Goal: Complete application form

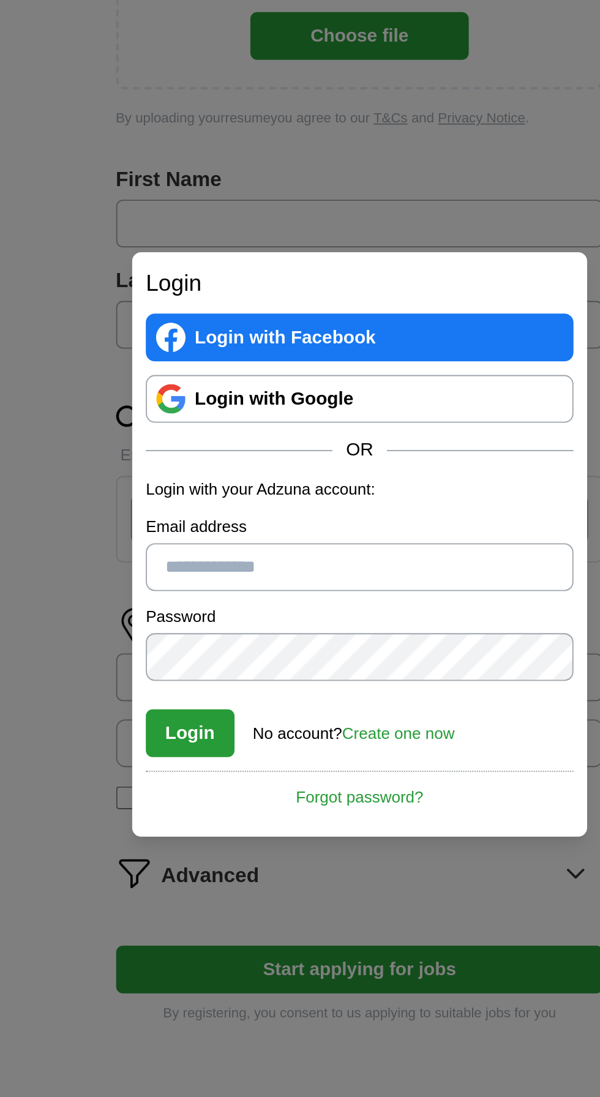
scroll to position [2, 0]
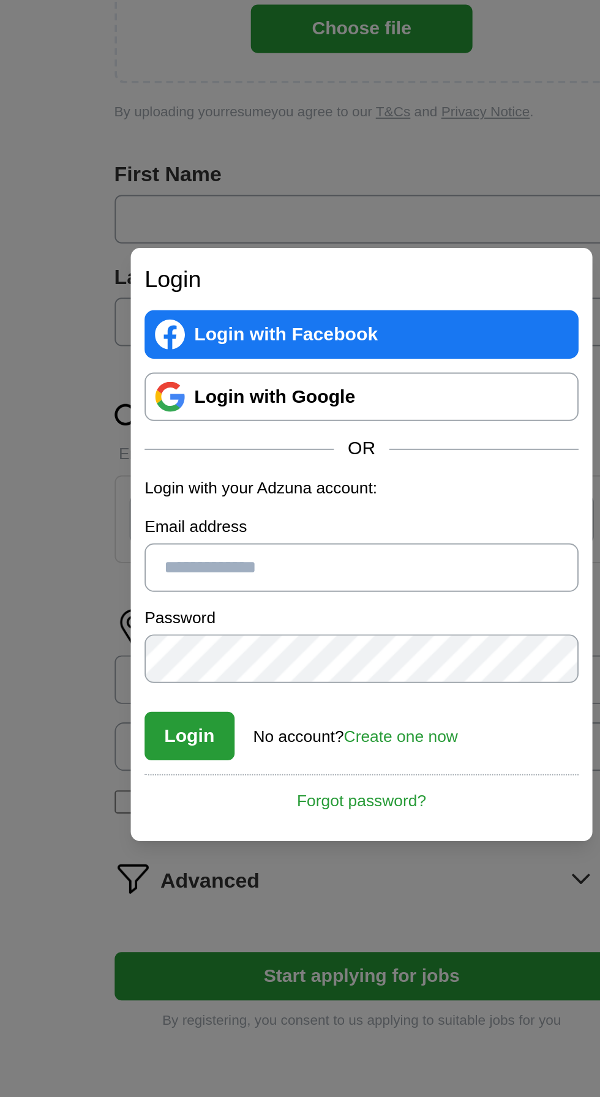
click at [213, 470] on link "Login with Google" at bounding box center [300, 470] width 230 height 26
click at [286, 478] on link "Login with Google" at bounding box center [300, 470] width 230 height 26
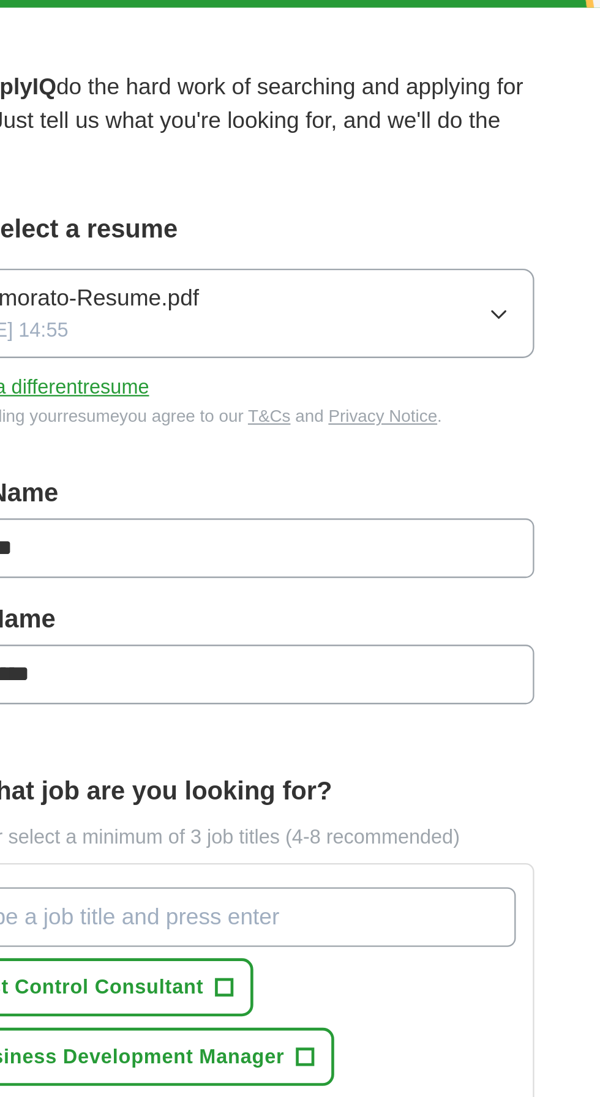
click at [419, 234] on button "Commorato-Resume.pdf [DATE] 14:55" at bounding box center [300, 242] width 263 height 39
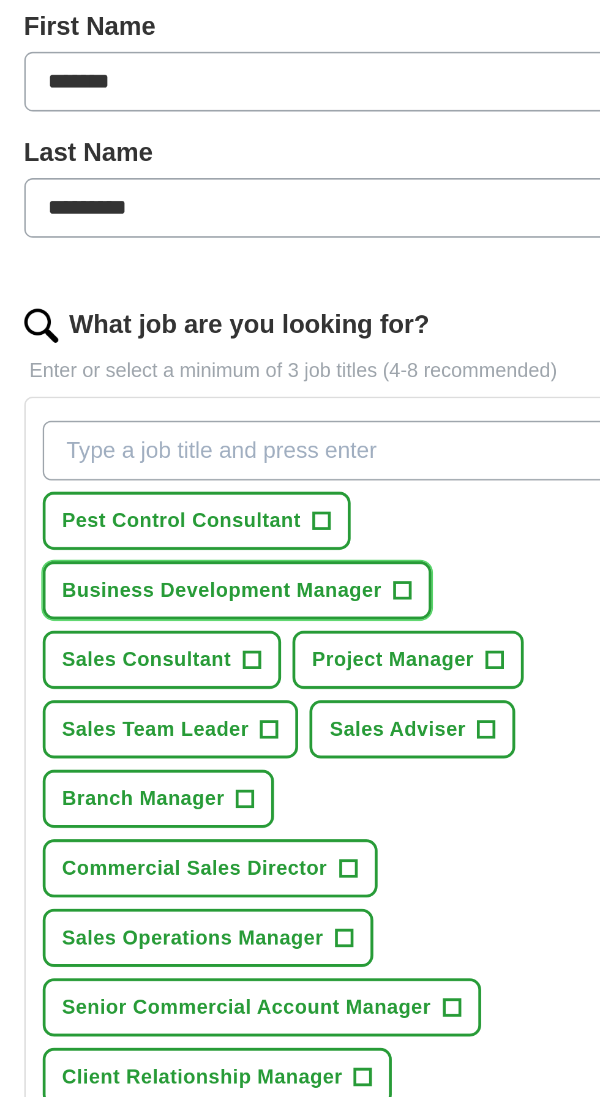
click at [315, 551] on button "Business Development Manager +" at bounding box center [261, 563] width 168 height 25
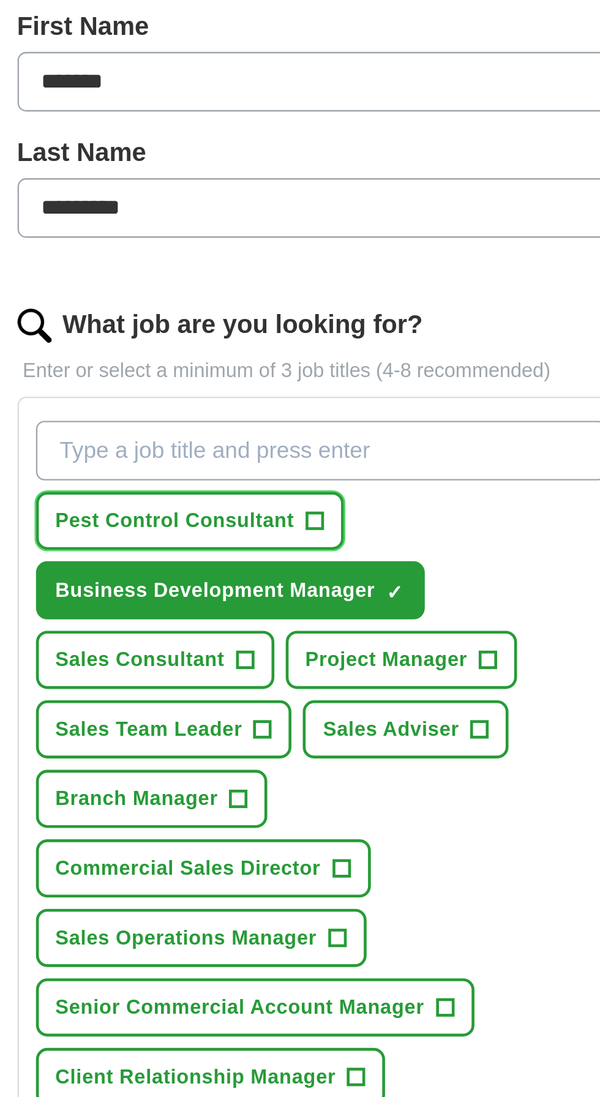
click at [220, 527] on span "Pest Control Consultant" at bounding box center [236, 533] width 103 height 13
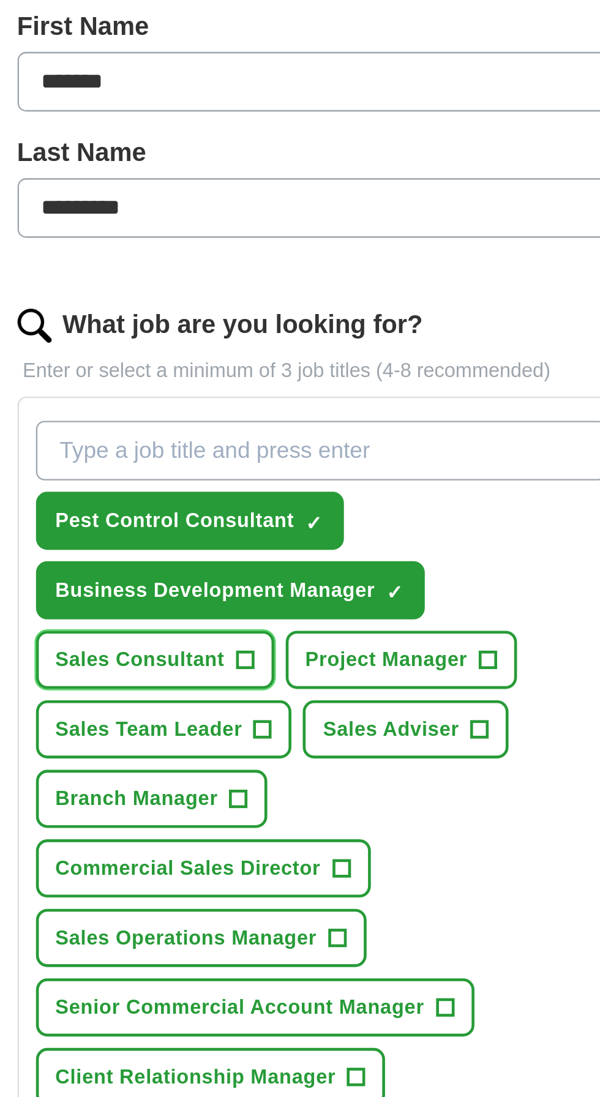
click at [212, 587] on span "Sales Consultant" at bounding box center [221, 593] width 73 height 13
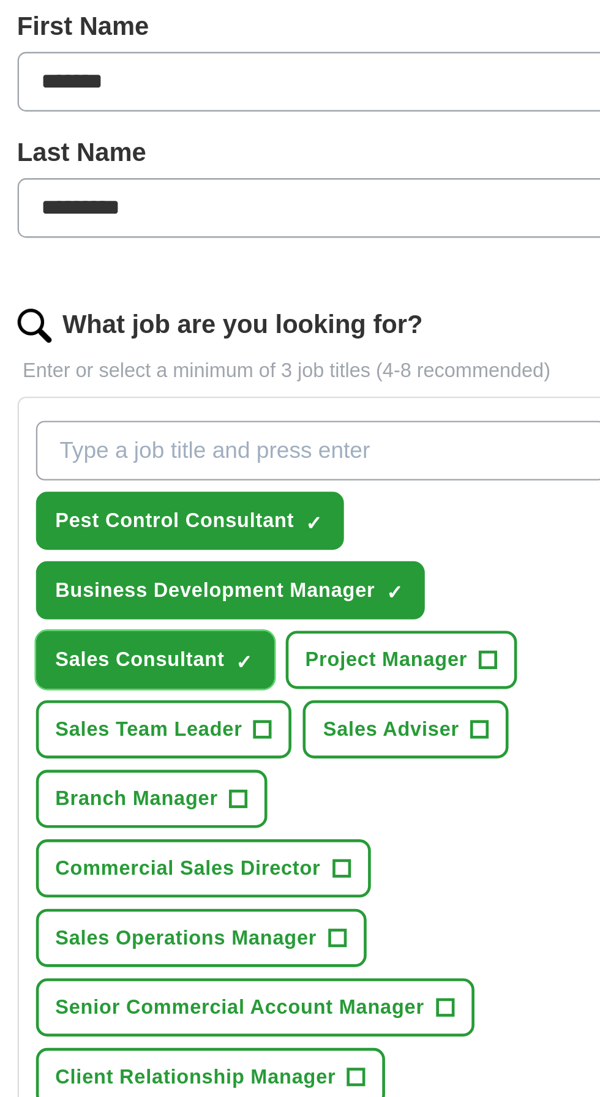
click at [208, 617] on span "Sales Team Leader" at bounding box center [225, 623] width 81 height 13
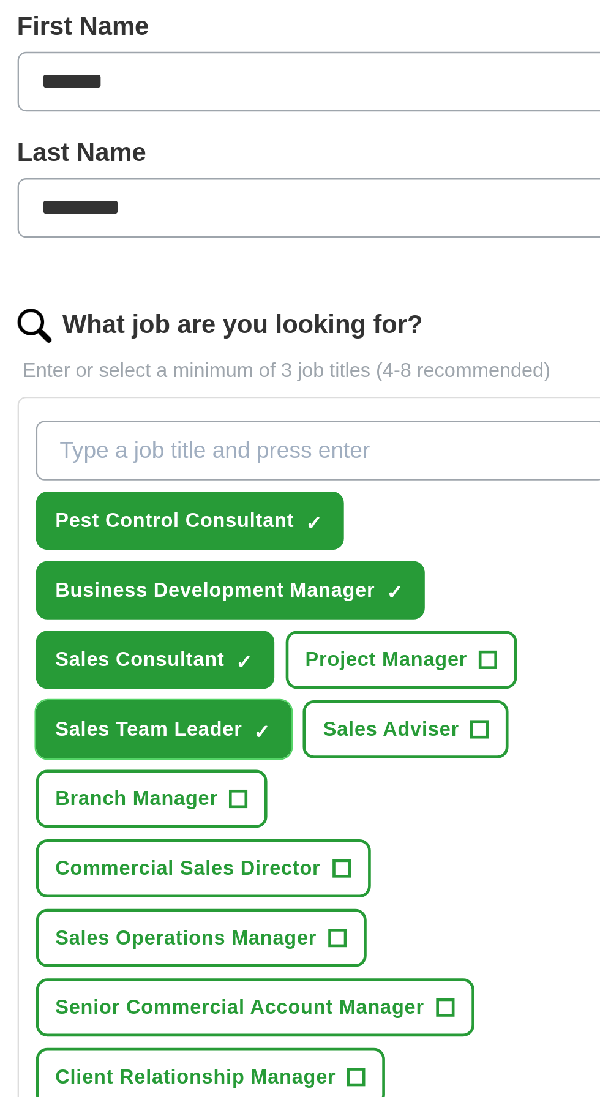
click at [208, 647] on span "Branch Manager" at bounding box center [220, 653] width 70 height 13
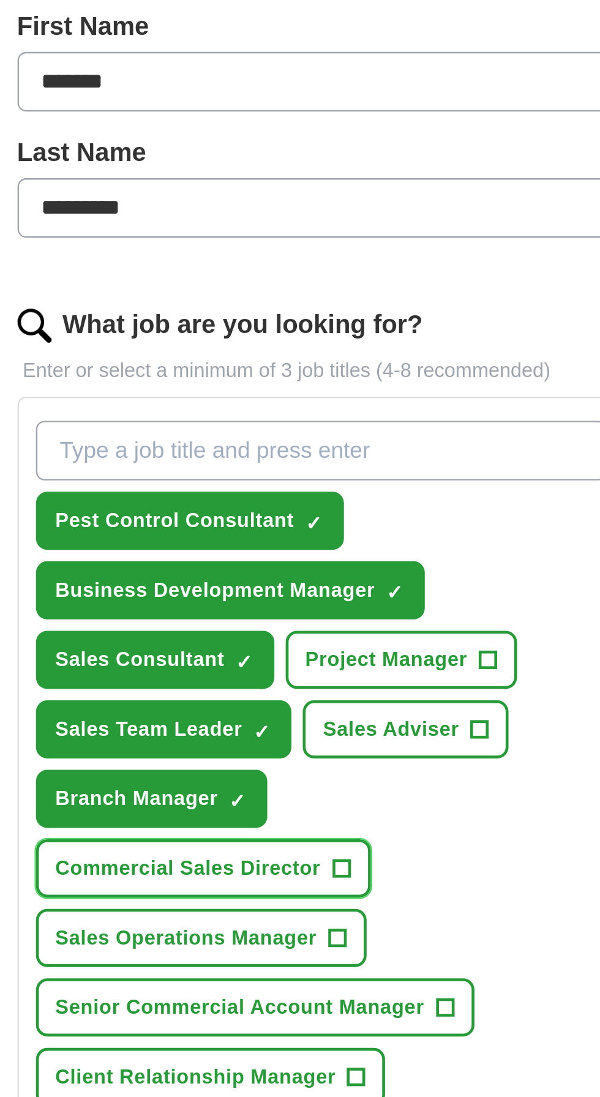
click at [300, 677] on span "Commercial Sales Director" at bounding box center [242, 683] width 114 height 13
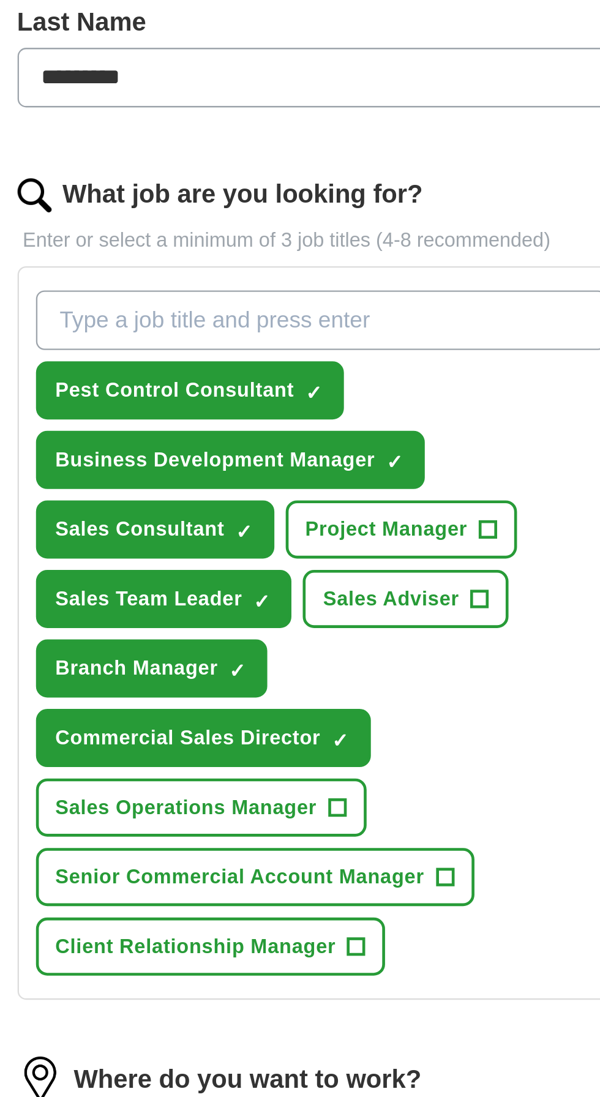
click at [198, 707] on span "Sales Operations Manager" at bounding box center [241, 713] width 113 height 13
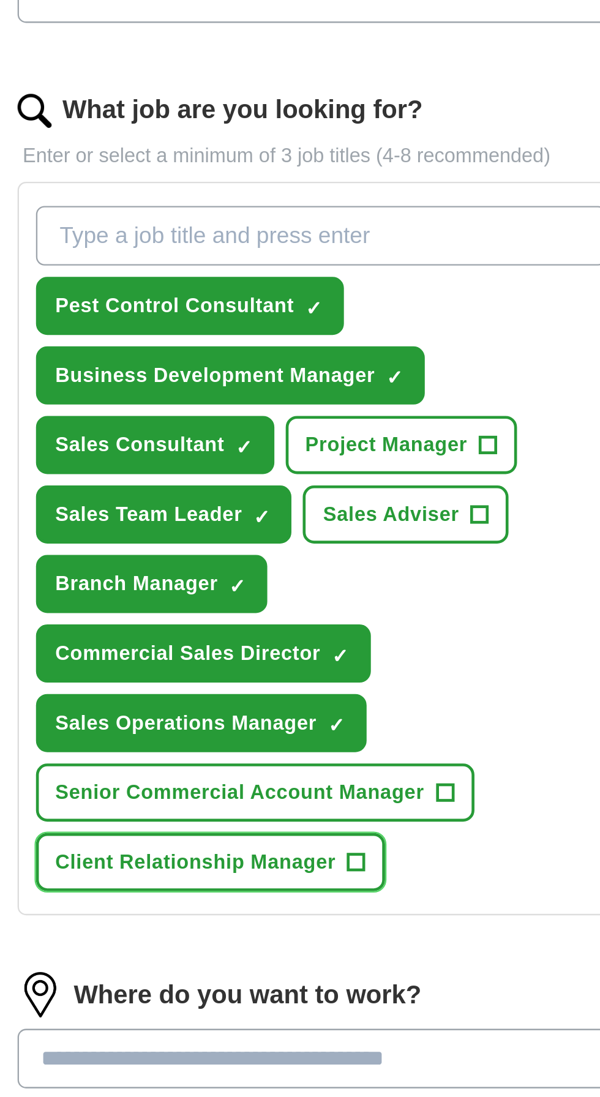
click at [296, 767] on span "Client Relationship Manager" at bounding box center [245, 773] width 121 height 13
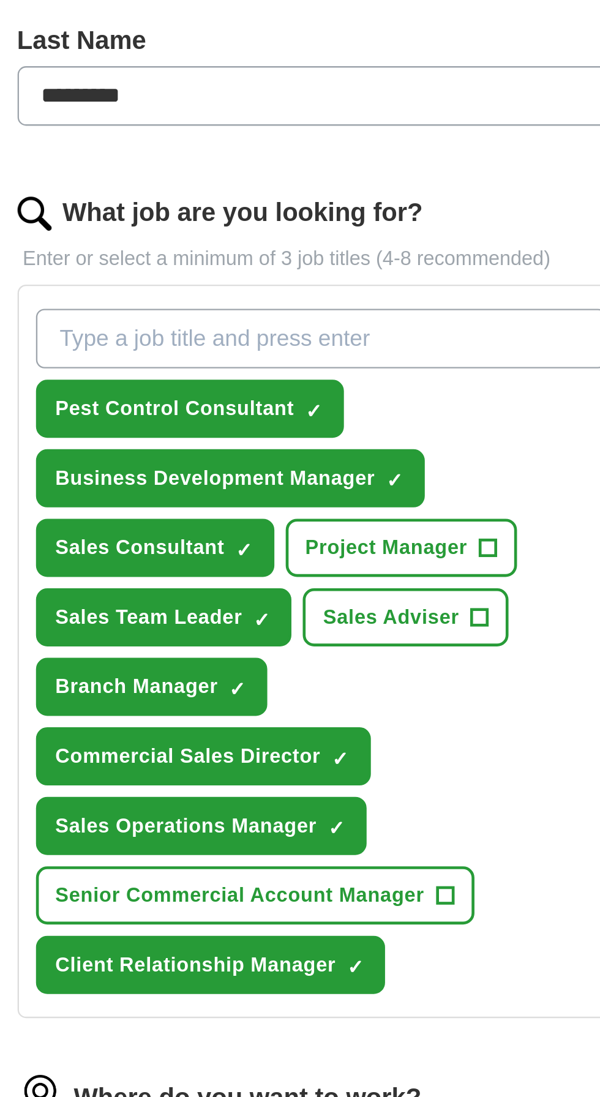
click at [190, 494] on input "What job are you looking for?" at bounding box center [300, 503] width 247 height 26
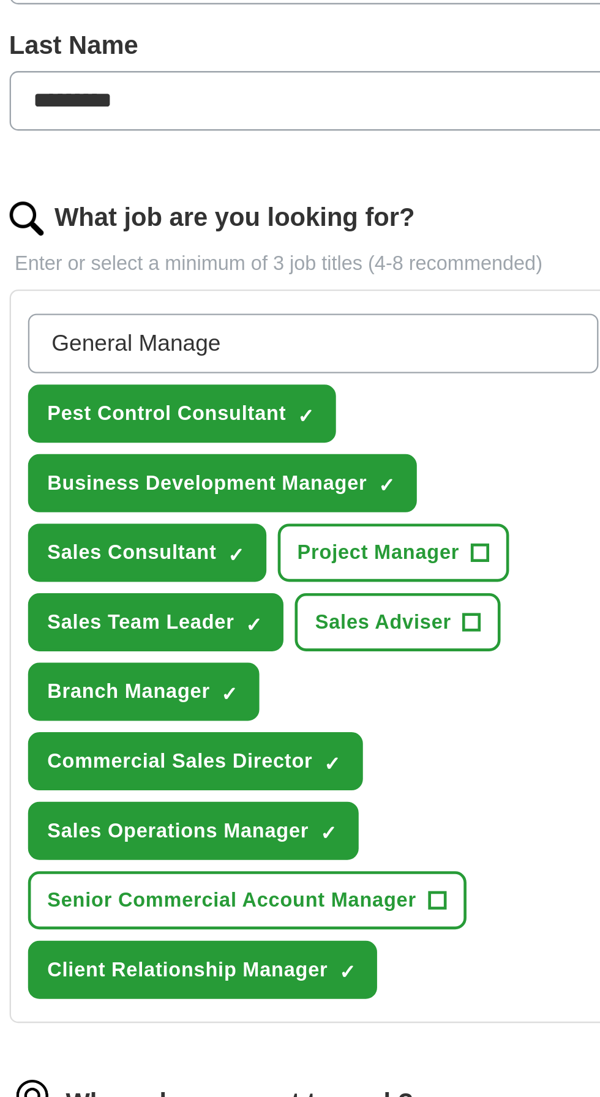
type input "General Manager"
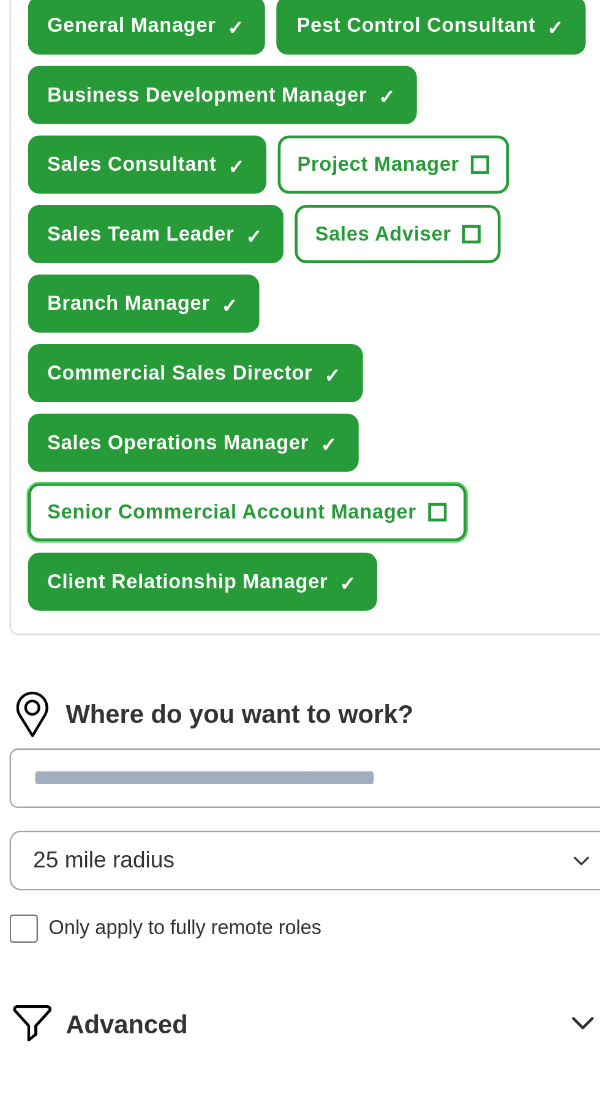
click at [340, 731] on button "Senior Commercial Account Manager +" at bounding box center [271, 743] width 189 height 25
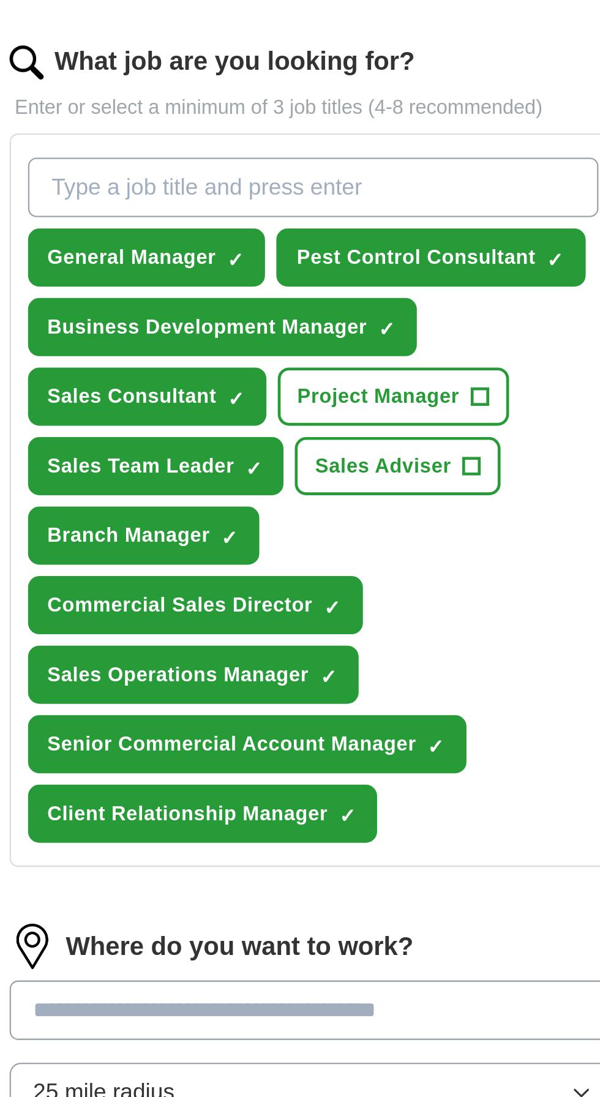
click at [226, 490] on input "What job are you looking for?" at bounding box center [300, 503] width 247 height 26
type input "Regional Sales Manager"
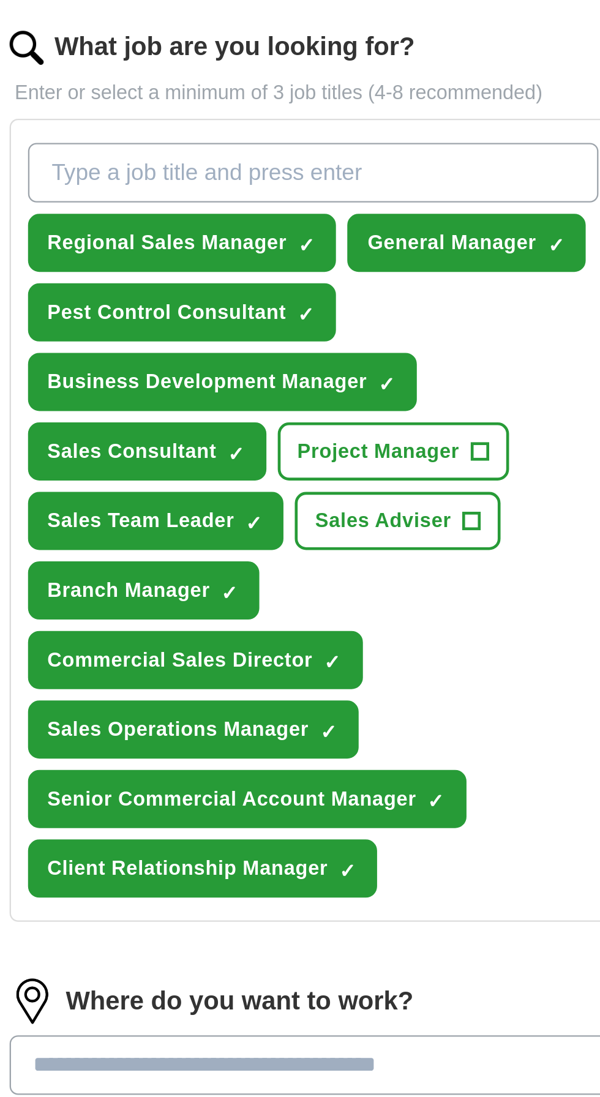
click at [242, 490] on input "What job are you looking for?" at bounding box center [300, 503] width 247 height 26
type input "VP Sales"
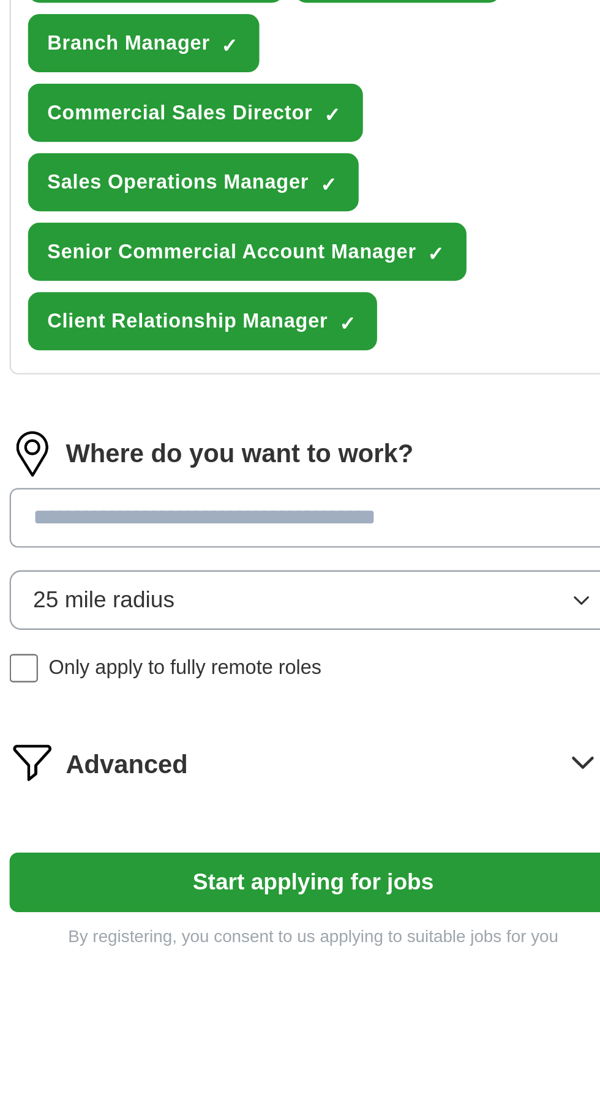
click at [348, 875] on input at bounding box center [300, 888] width 263 height 26
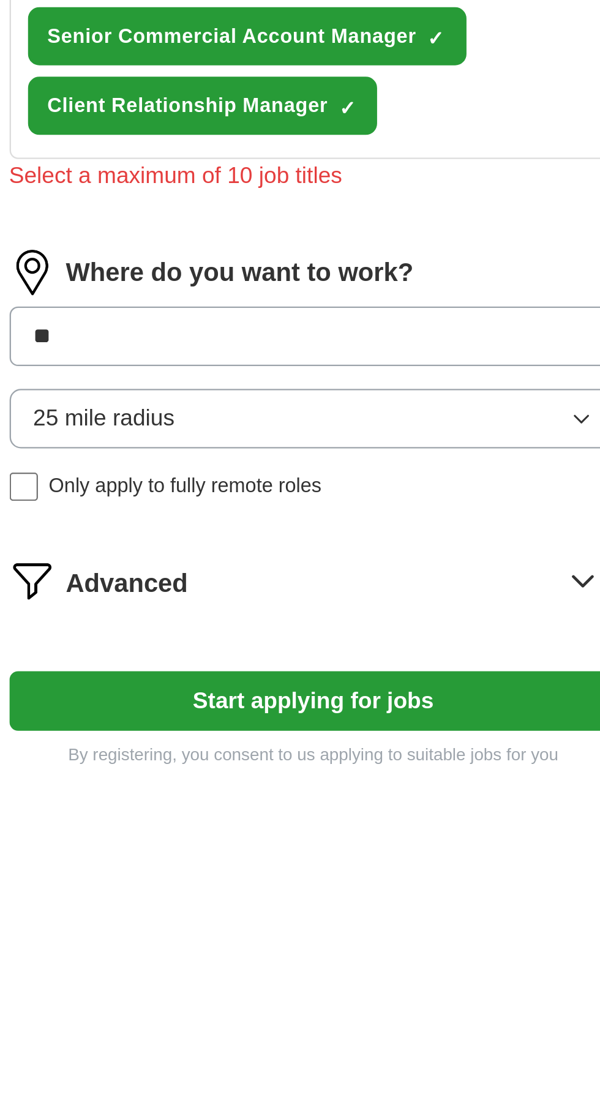
type input "***"
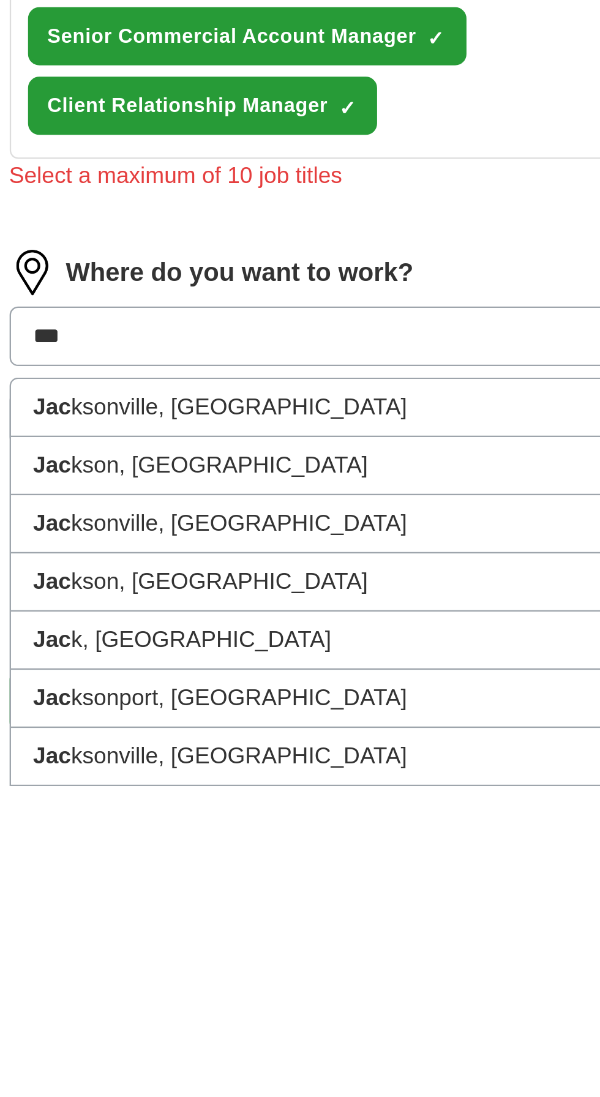
click at [193, 928] on strong "Jac" at bounding box center [187, 933] width 17 height 10
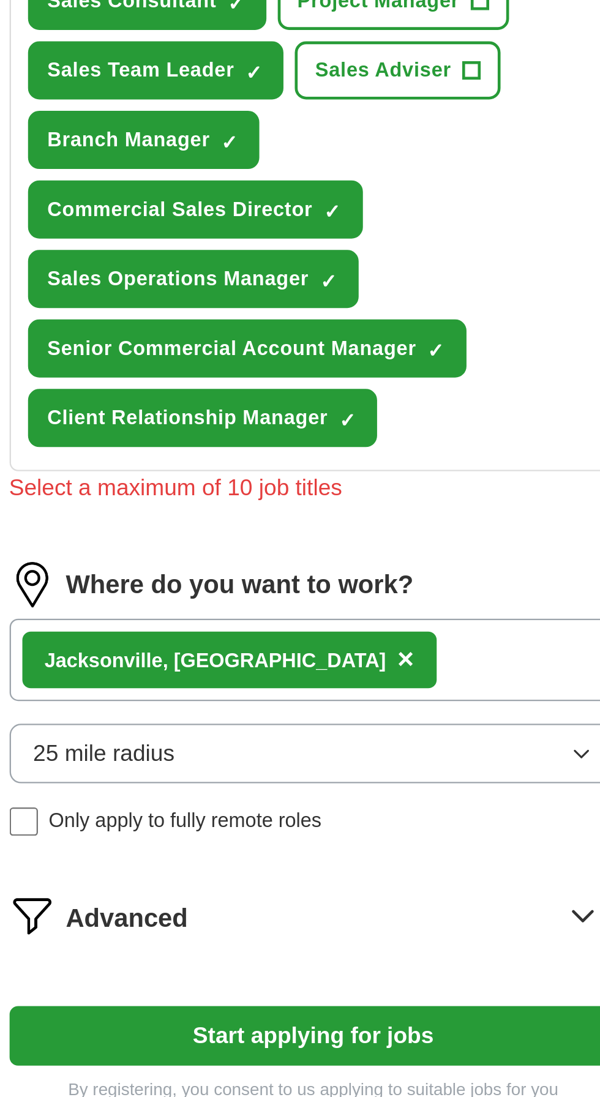
click at [197, 941] on span "25 mile radius" at bounding box center [209, 948] width 61 height 15
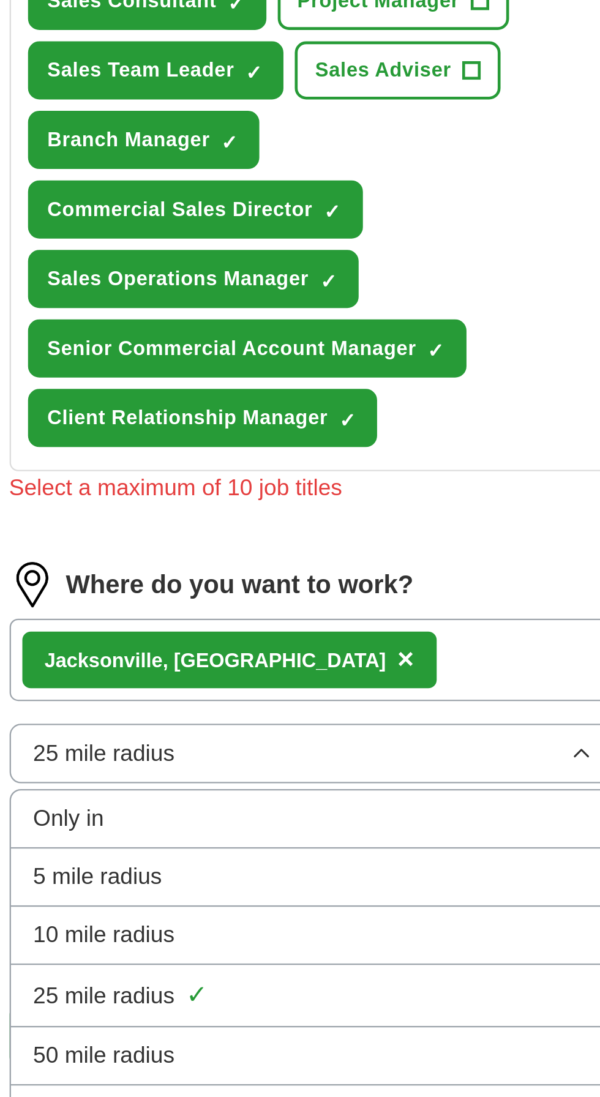
click at [179, 1071] on span "50 mile radius" at bounding box center [209, 1078] width 61 height 15
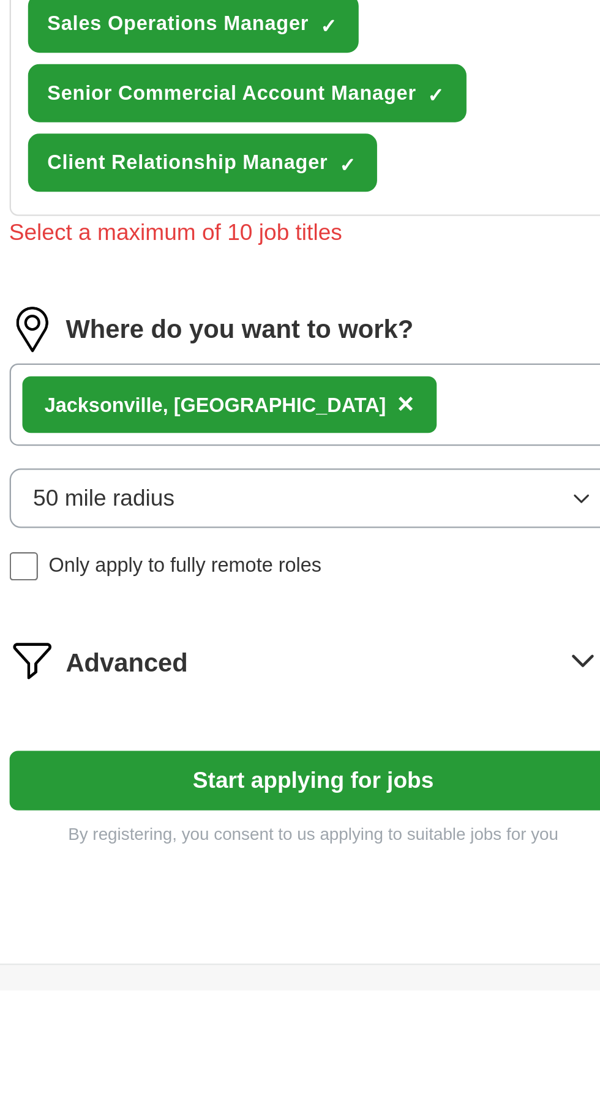
scroll to position [64, 0]
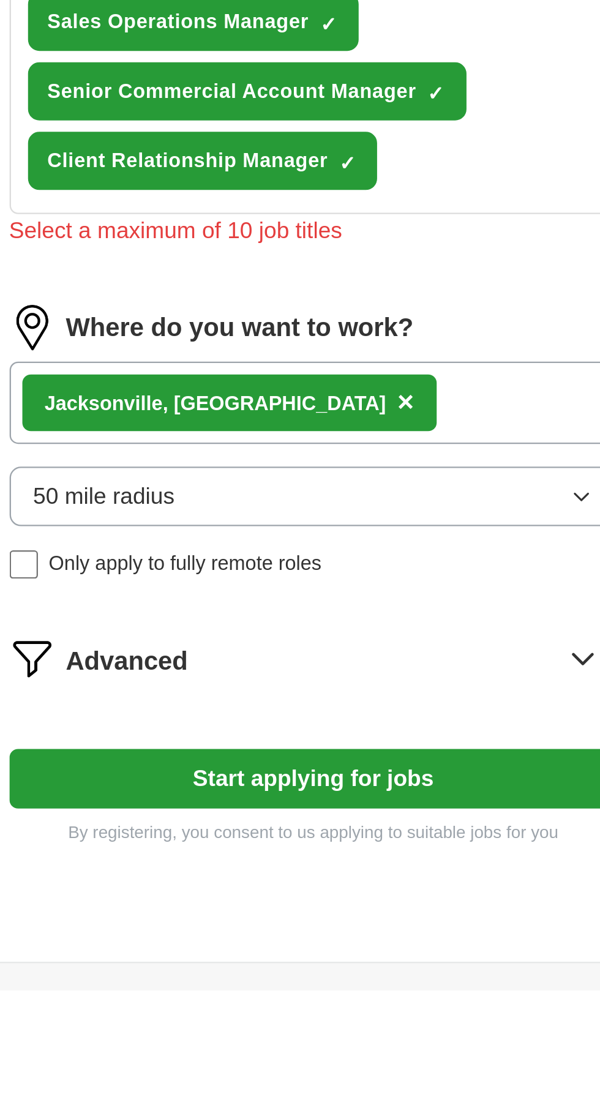
click at [408, 944] on icon at bounding box center [416, 954] width 20 height 20
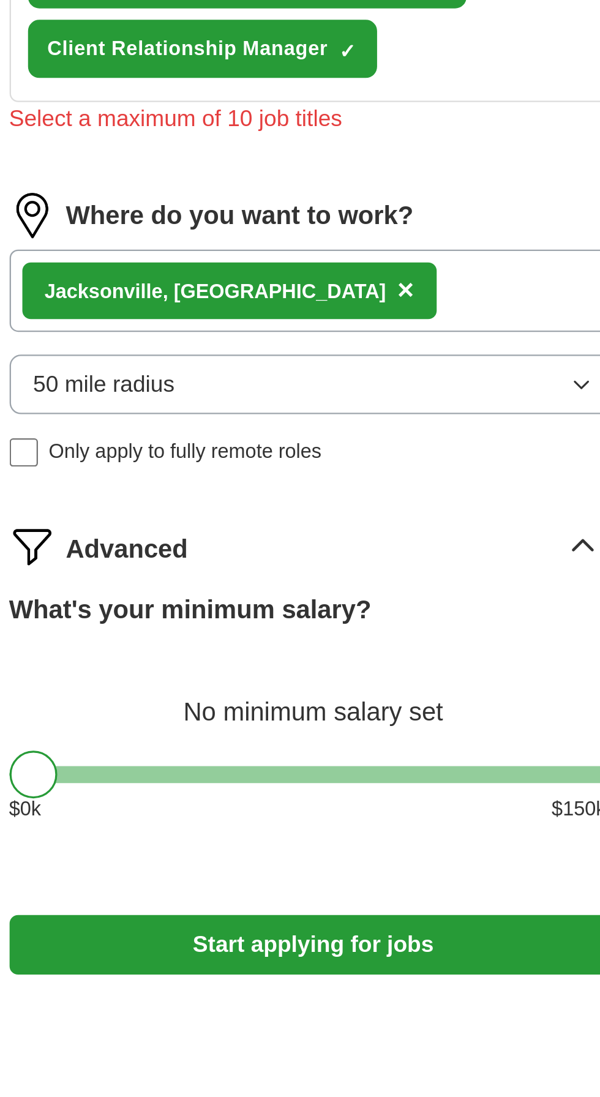
scroll to position [114, 0]
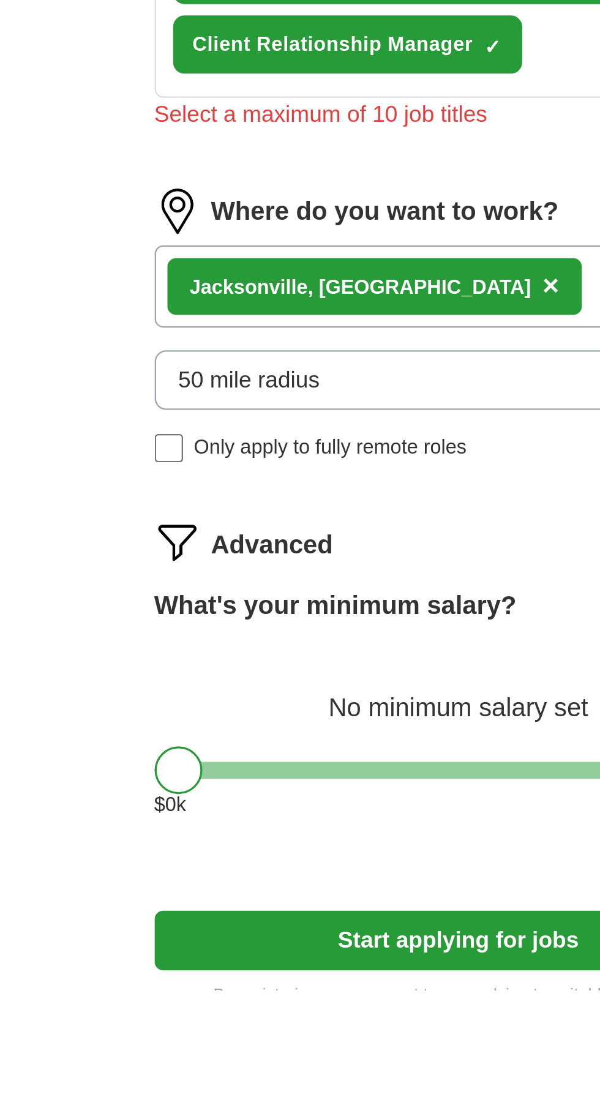
click at [301, 998] on div at bounding box center [300, 1001] width 263 height 7
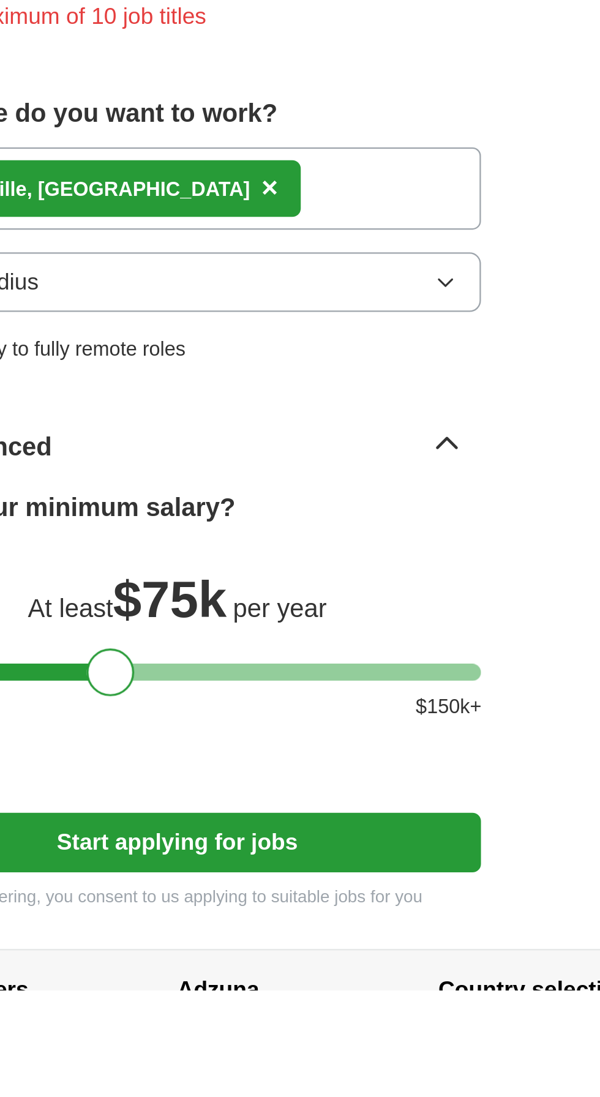
scroll to position [158, 0]
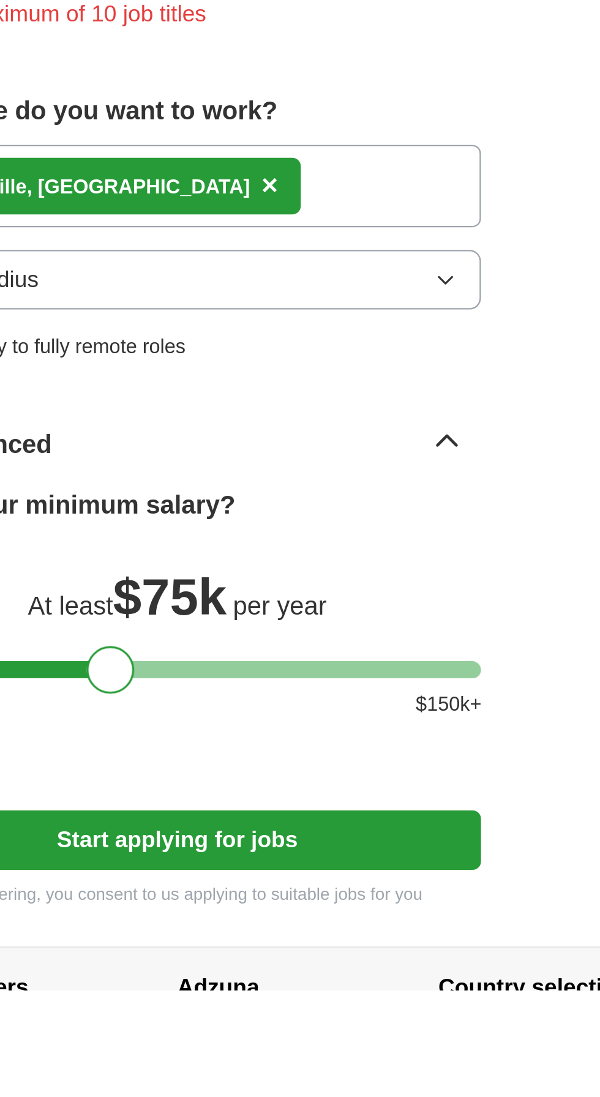
click at [429, 955] on div at bounding box center [300, 958] width 263 height 7
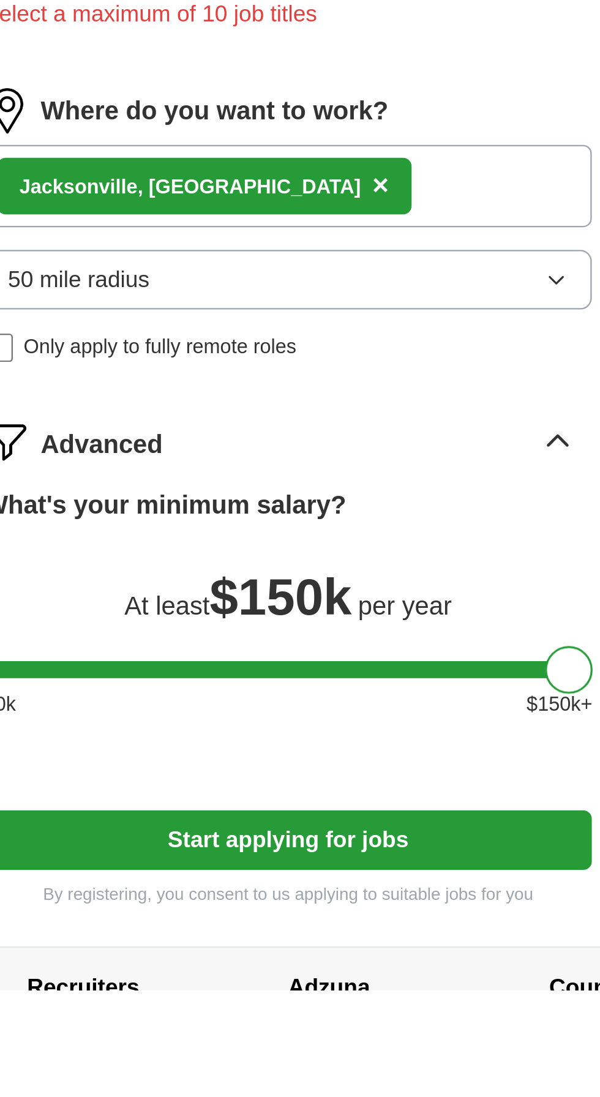
click at [285, 955] on div at bounding box center [300, 958] width 263 height 7
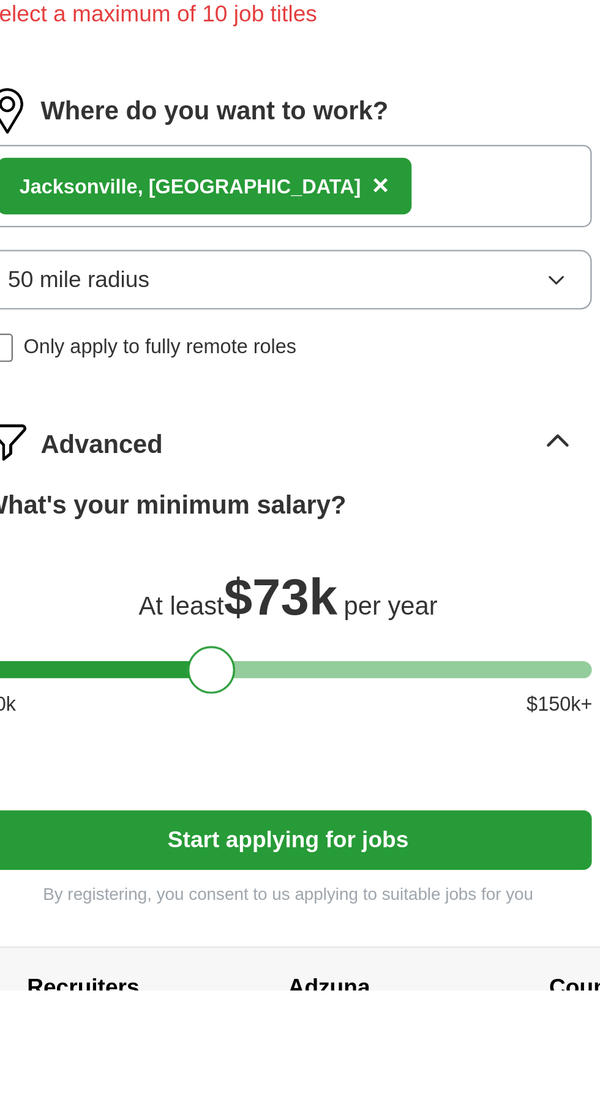
click at [376, 1019] on button "Start applying for jobs" at bounding box center [300, 1032] width 263 height 26
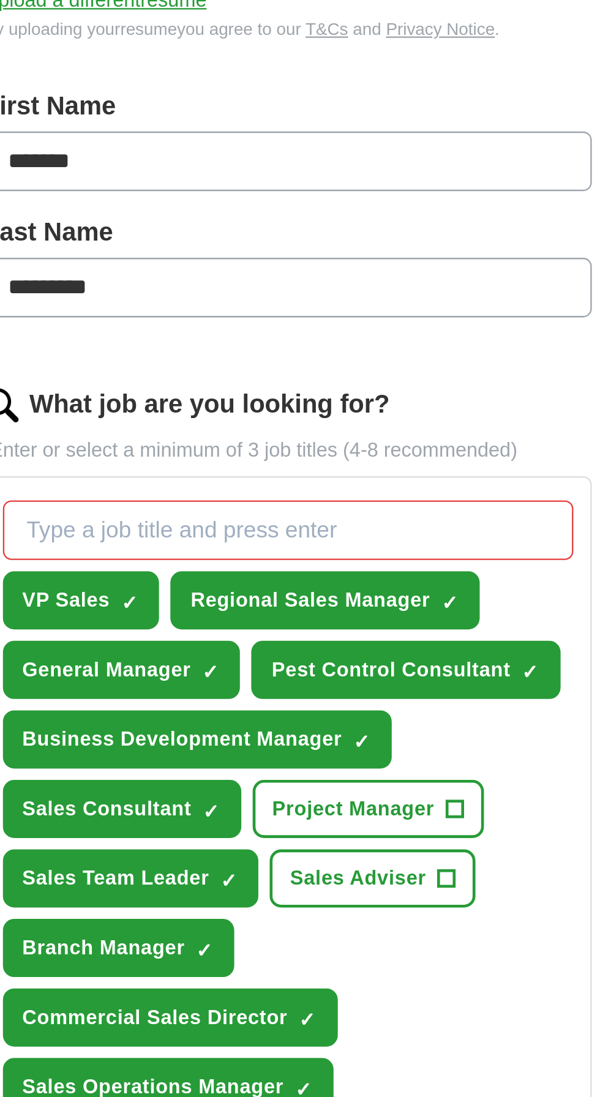
scroll to position [186, 0]
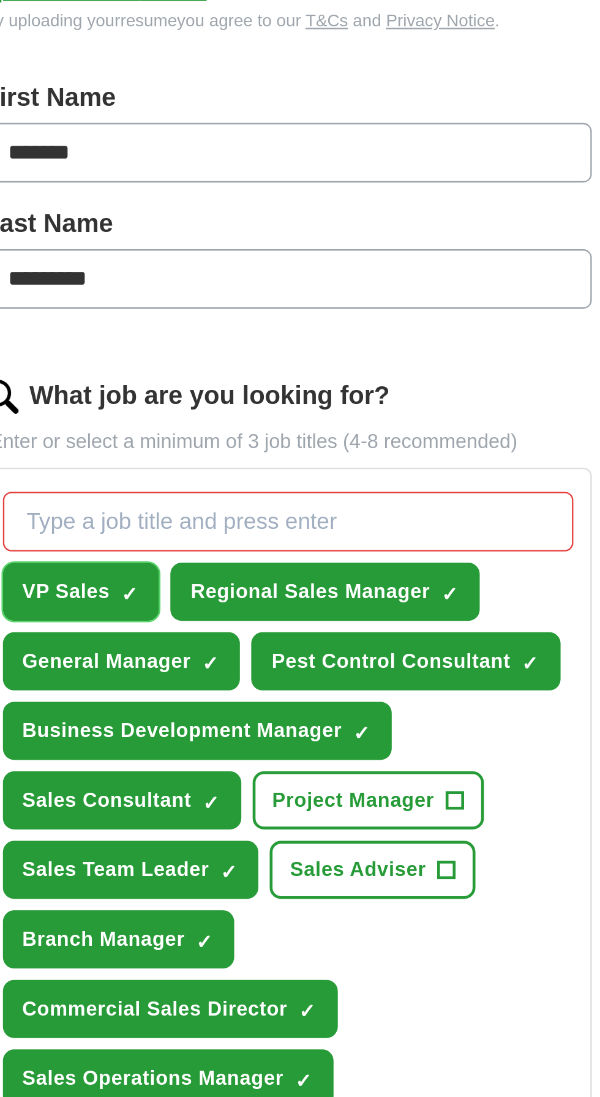
click at [0, 0] on span "×" at bounding box center [0, 0] width 0 height 0
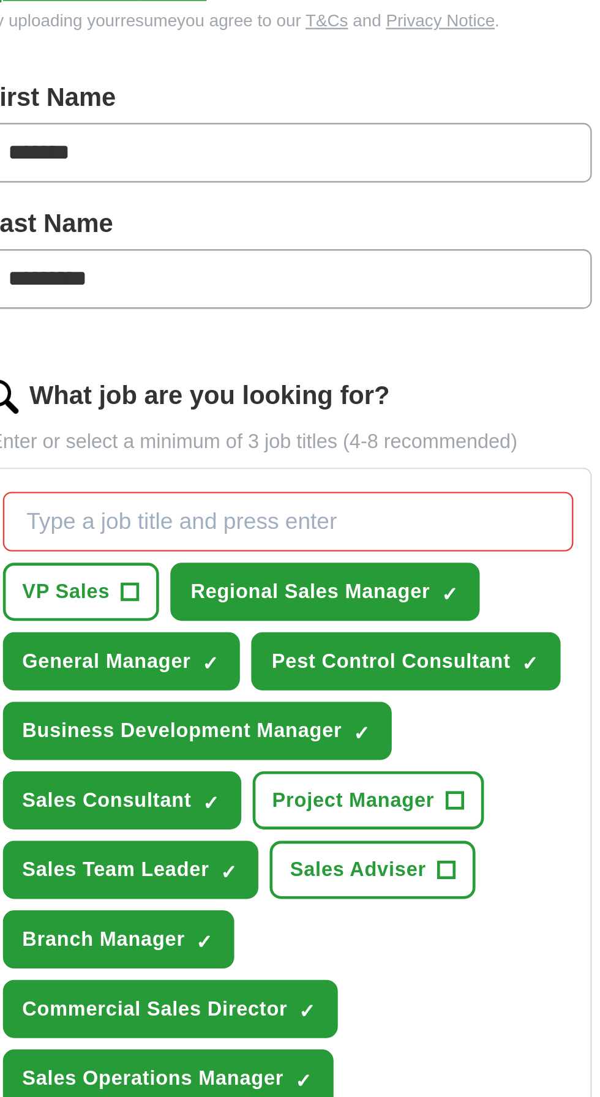
click at [311, 614] on span "✓ ×" at bounding box center [314, 617] width 7 height 7
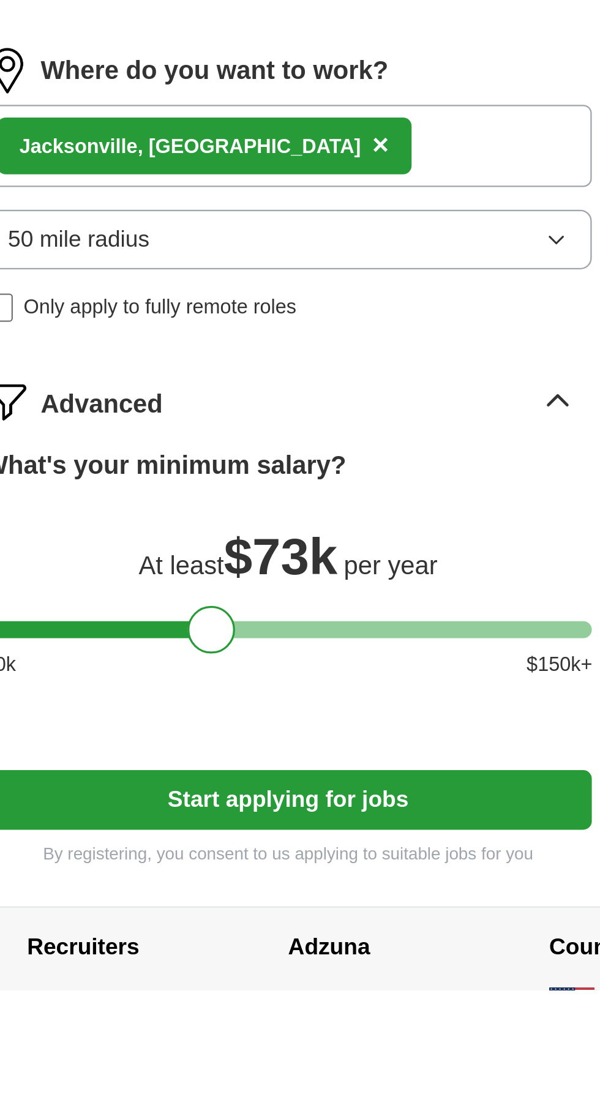
scroll to position [160, 0]
click at [369, 1002] on button "Start applying for jobs" at bounding box center [300, 1015] width 263 height 26
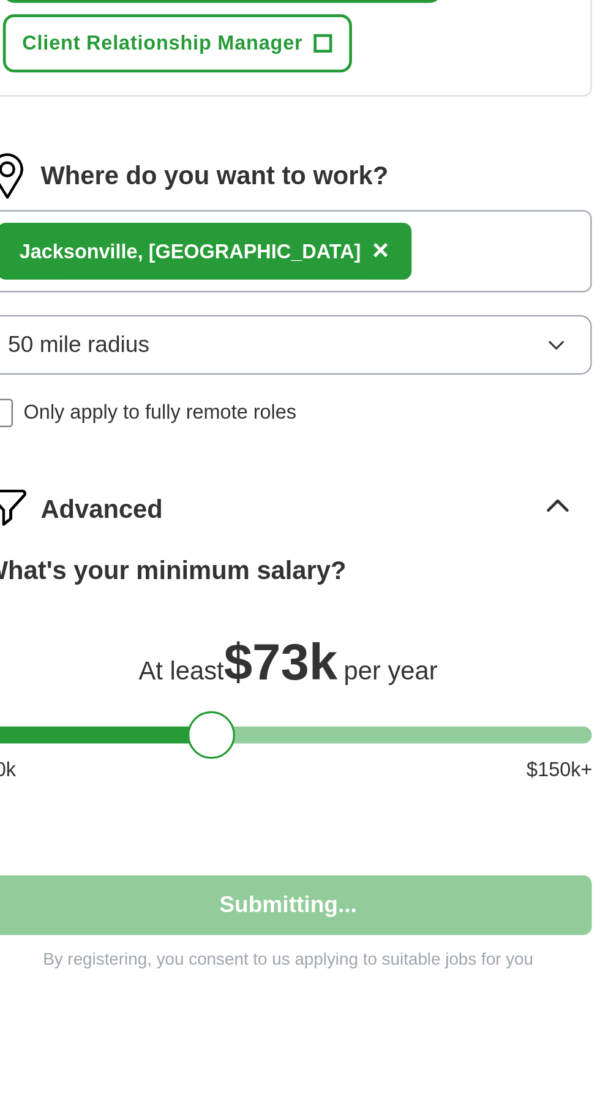
select select "**"
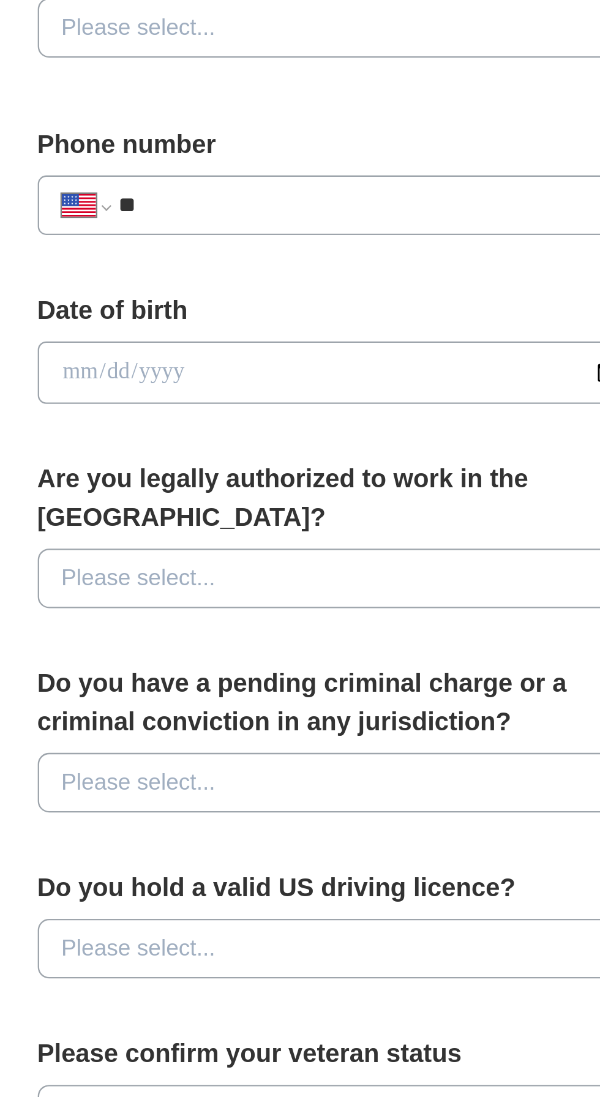
scroll to position [91, 0]
click at [285, 461] on input "**" at bounding box center [312, 468] width 217 height 15
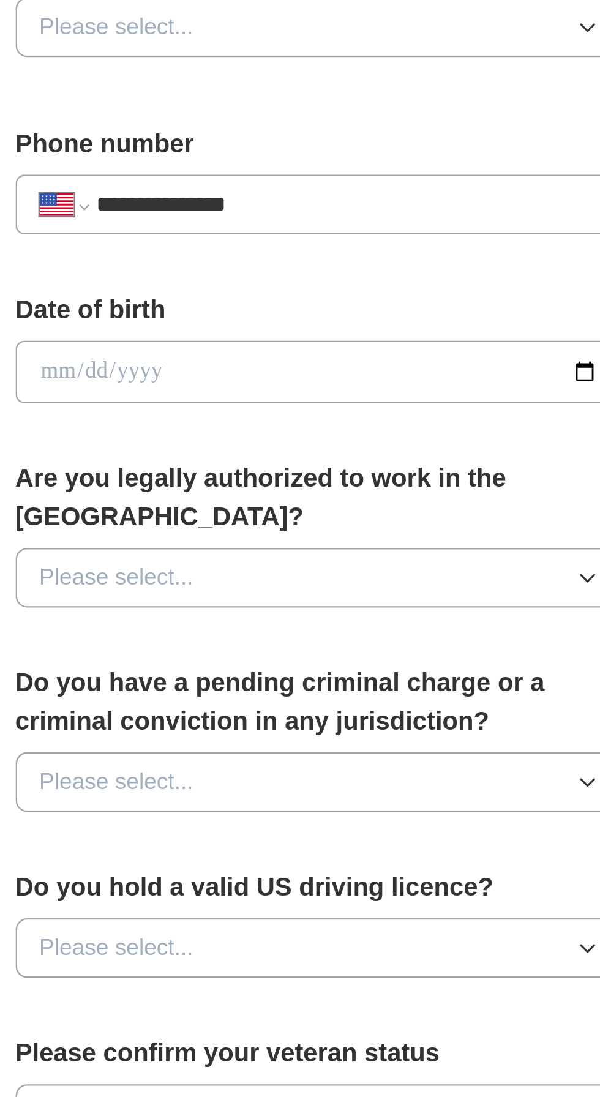
type input "**********"
click at [341, 527] on input "date" at bounding box center [300, 540] width 263 height 27
type input "**********"
click at [374, 616] on button "Please select..." at bounding box center [300, 629] width 263 height 26
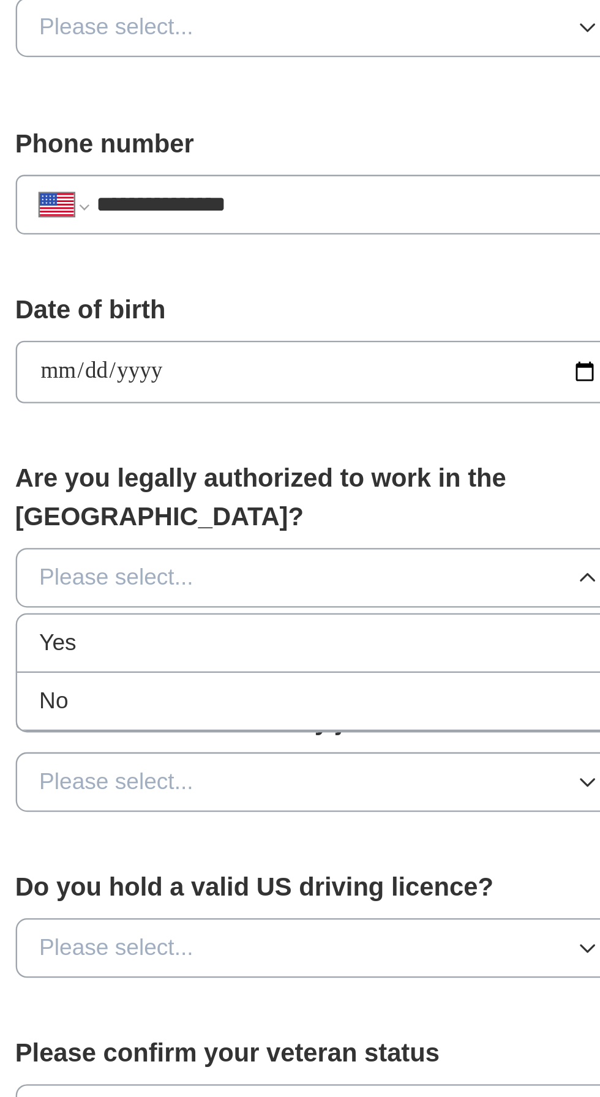
click at [355, 650] on div "Yes" at bounding box center [300, 657] width 242 height 15
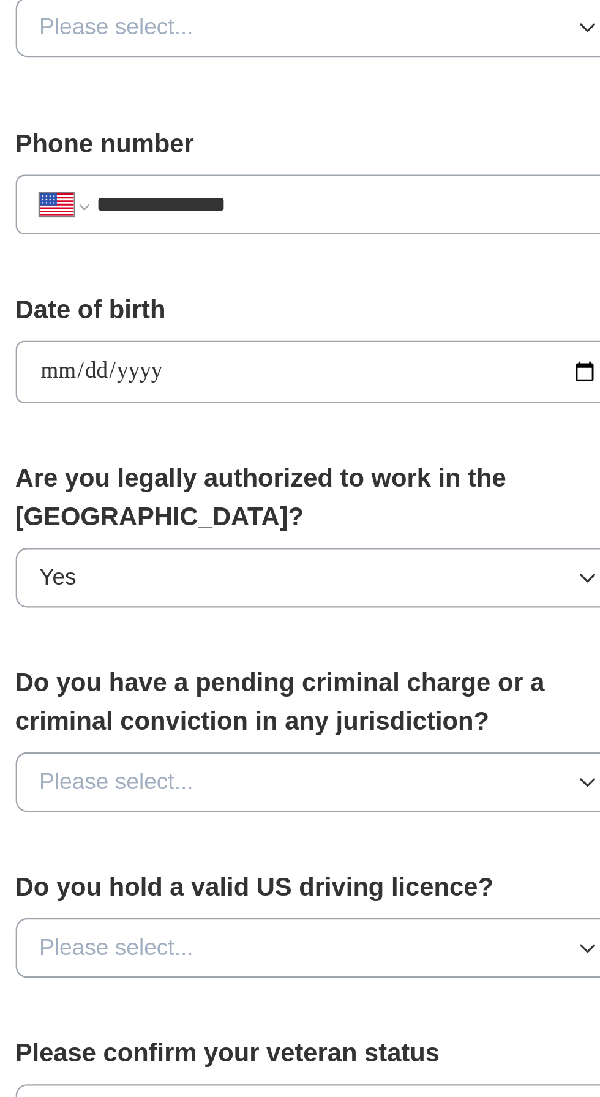
click at [364, 704] on button "Please select..." at bounding box center [300, 717] width 263 height 26
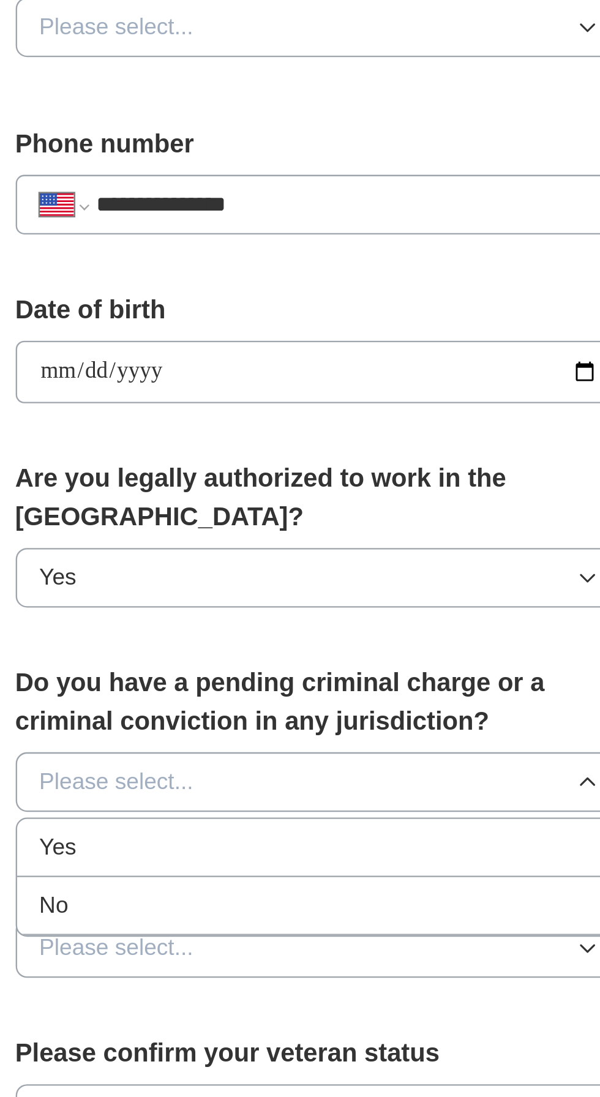
click at [348, 763] on div "No" at bounding box center [300, 770] width 242 height 15
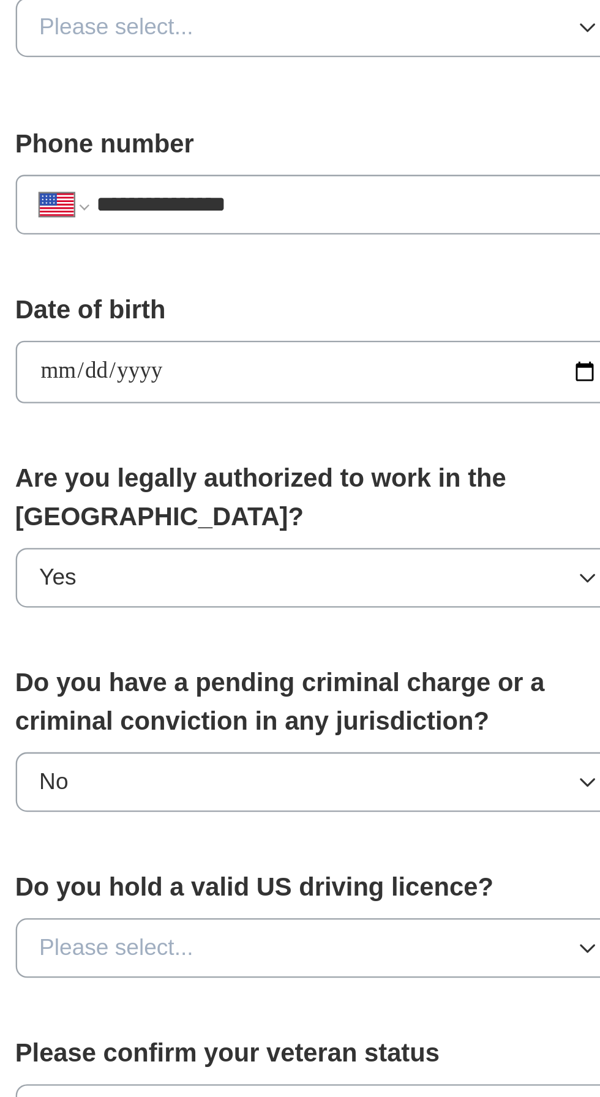
click at [362, 776] on button "Please select..." at bounding box center [300, 789] width 263 height 26
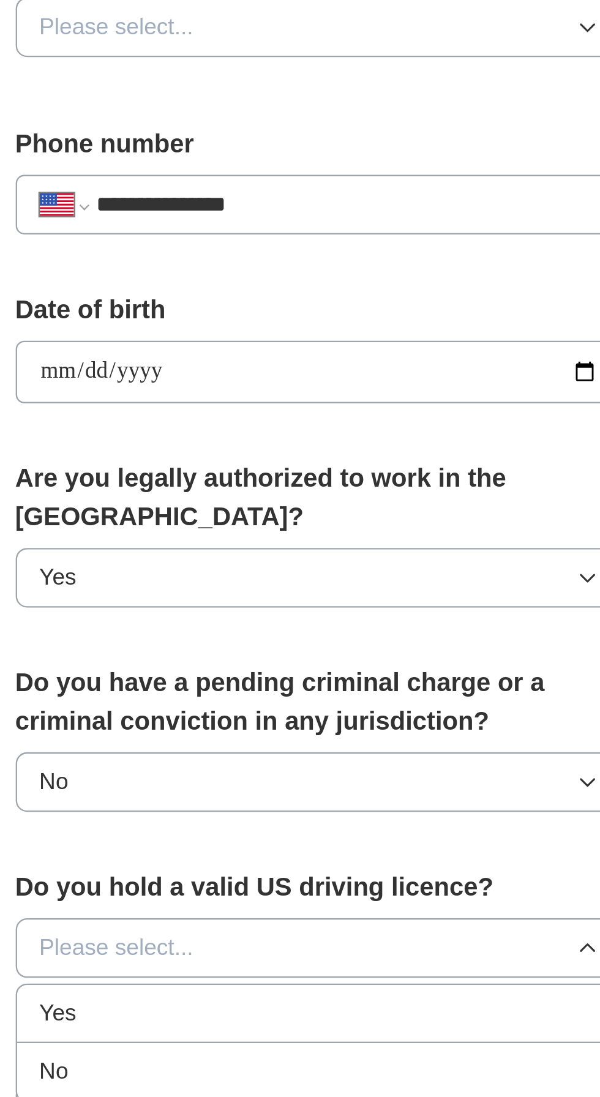
click at [346, 810] on div "Yes" at bounding box center [300, 817] width 242 height 15
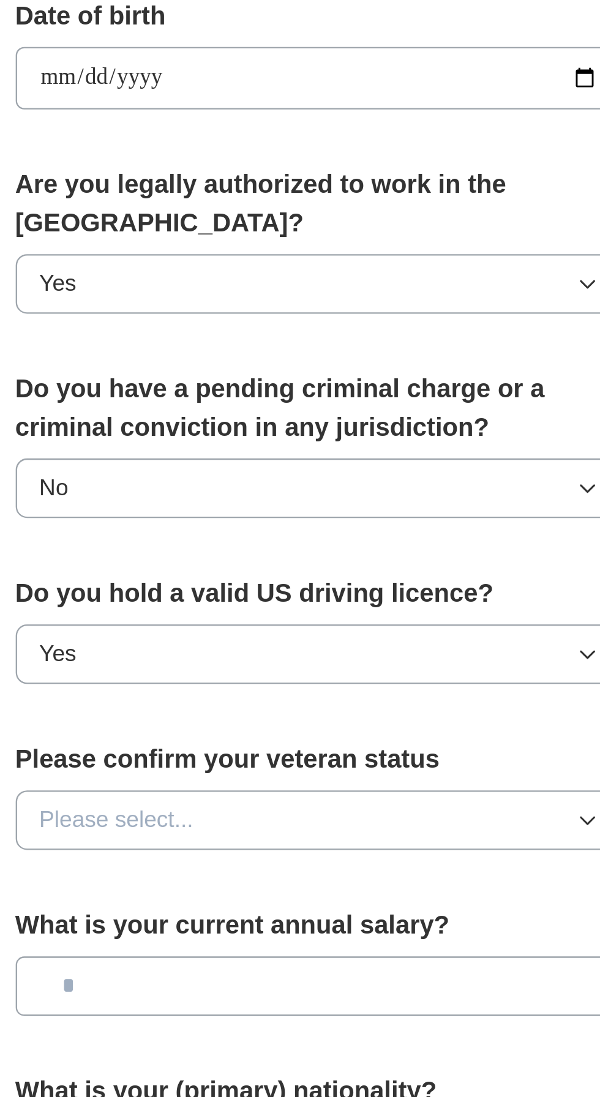
click at [353, 848] on button "Please select..." at bounding box center [300, 861] width 263 height 26
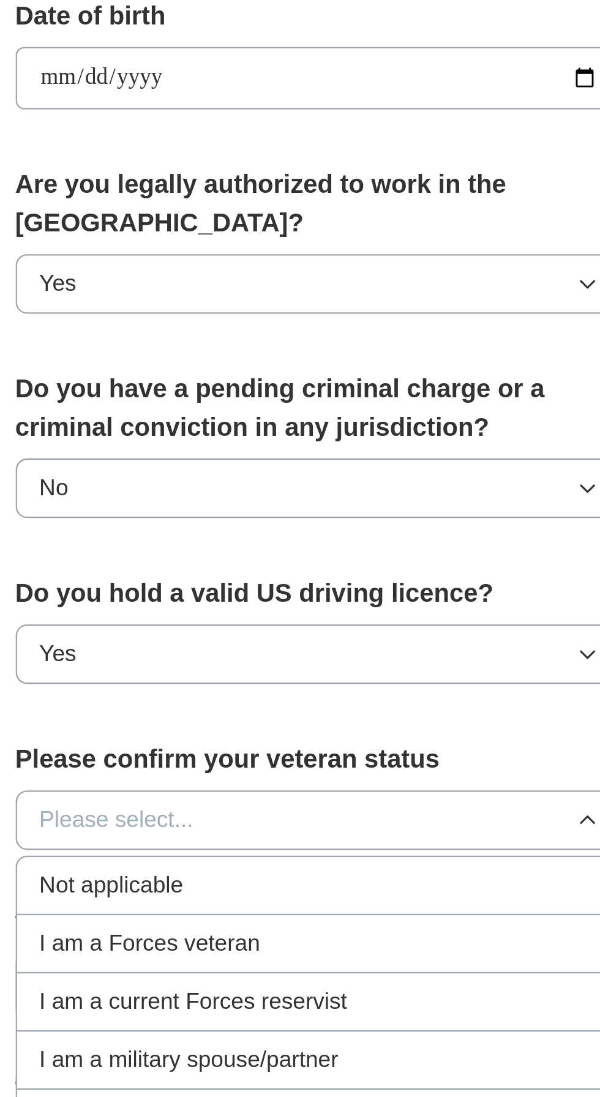
click at [351, 906] on div "I am a Forces veteran" at bounding box center [300, 913] width 242 height 15
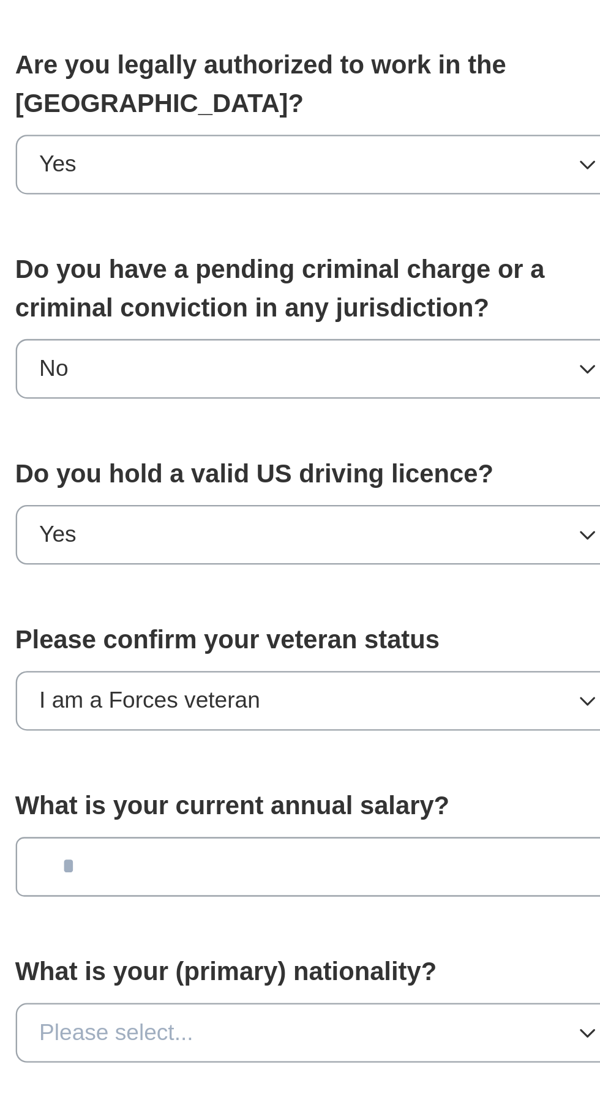
click at [366, 919] on input "text" at bounding box center [300, 932] width 263 height 26
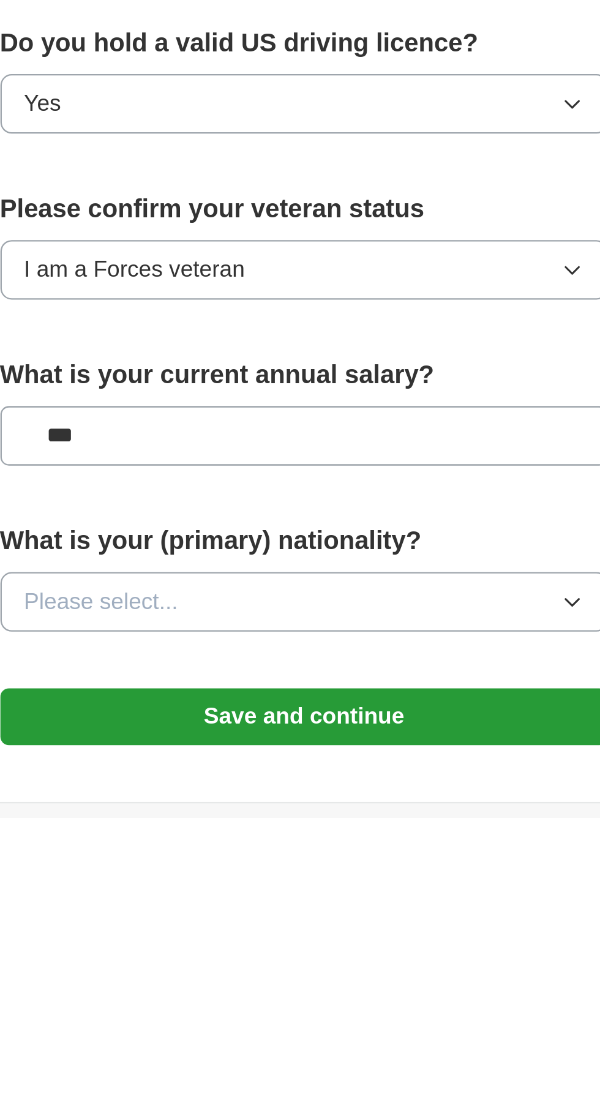
type input "**"
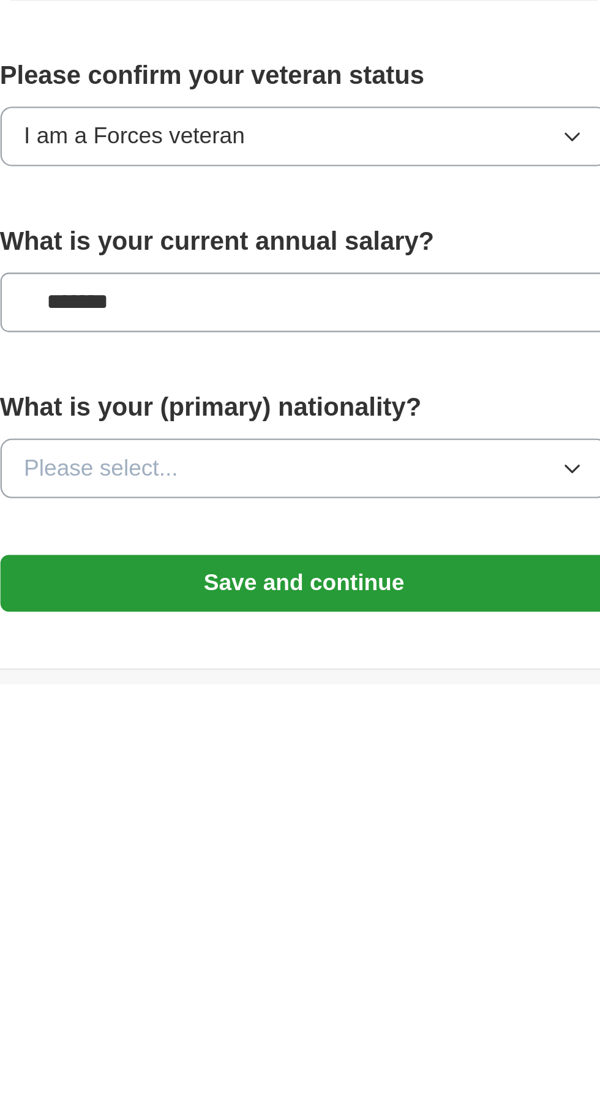
type input "*******"
click at [368, 991] on button "Please select..." at bounding box center [300, 1004] width 263 height 26
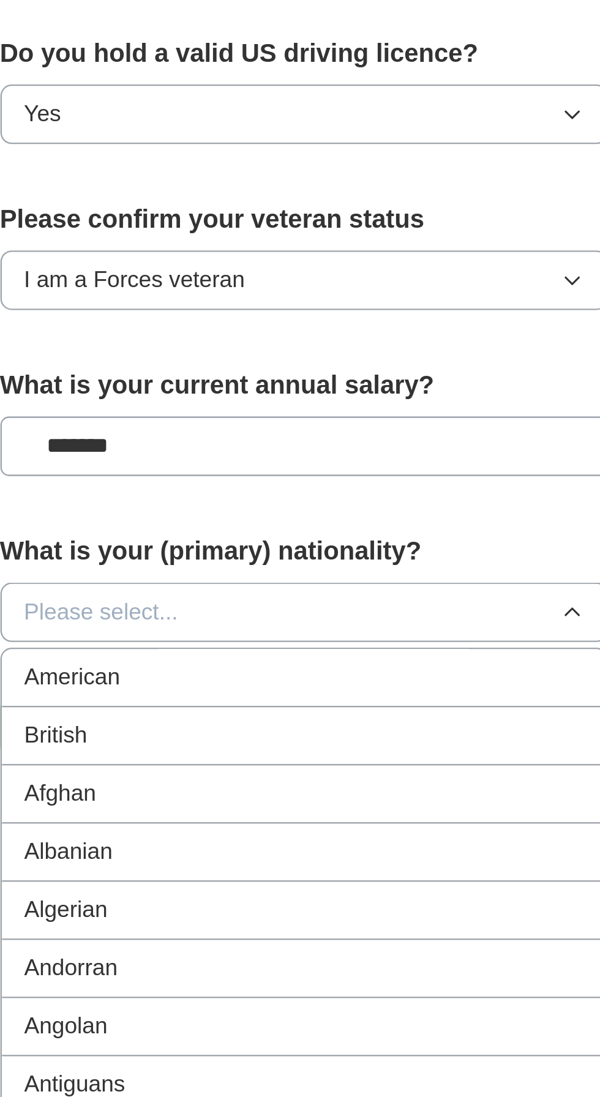
scroll to position [237, 0]
click at [338, 873] on li "American" at bounding box center [300, 885] width 261 height 25
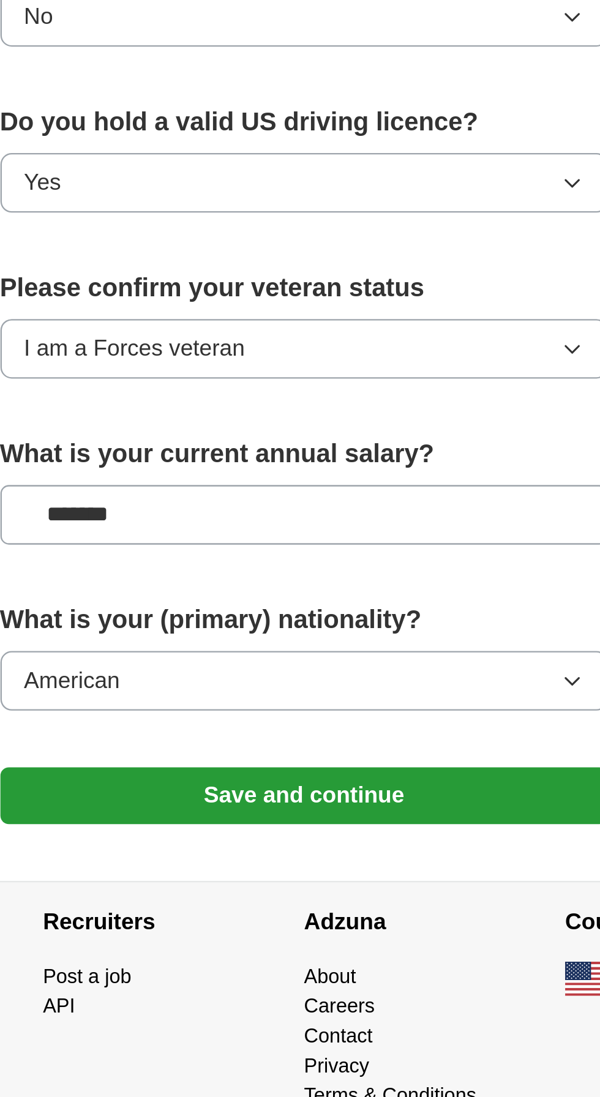
click at [344, 924] on button "Save and continue" at bounding box center [300, 936] width 263 height 24
